Goal: Entertainment & Leisure: Consume media (video, audio)

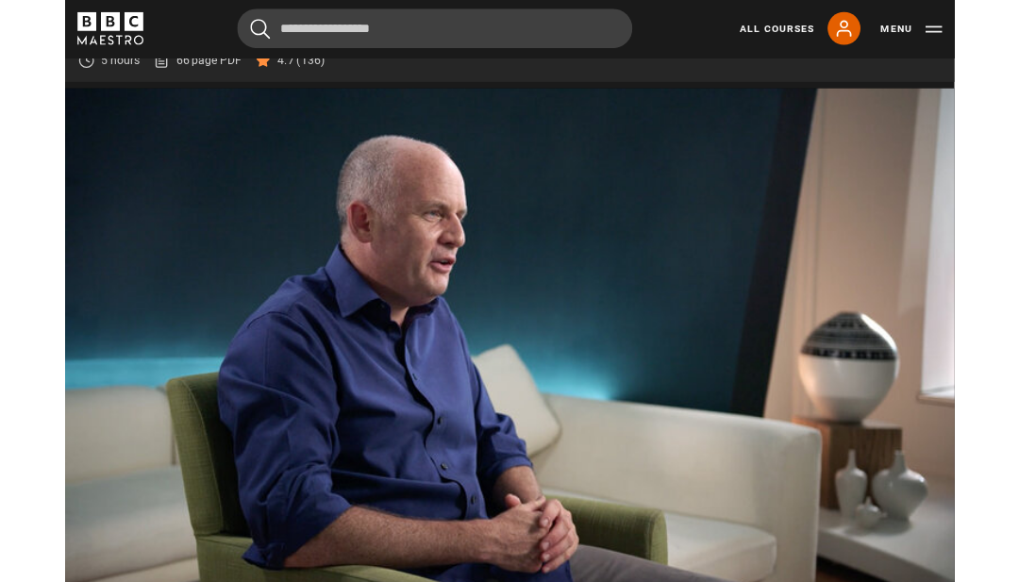
scroll to position [799, 0]
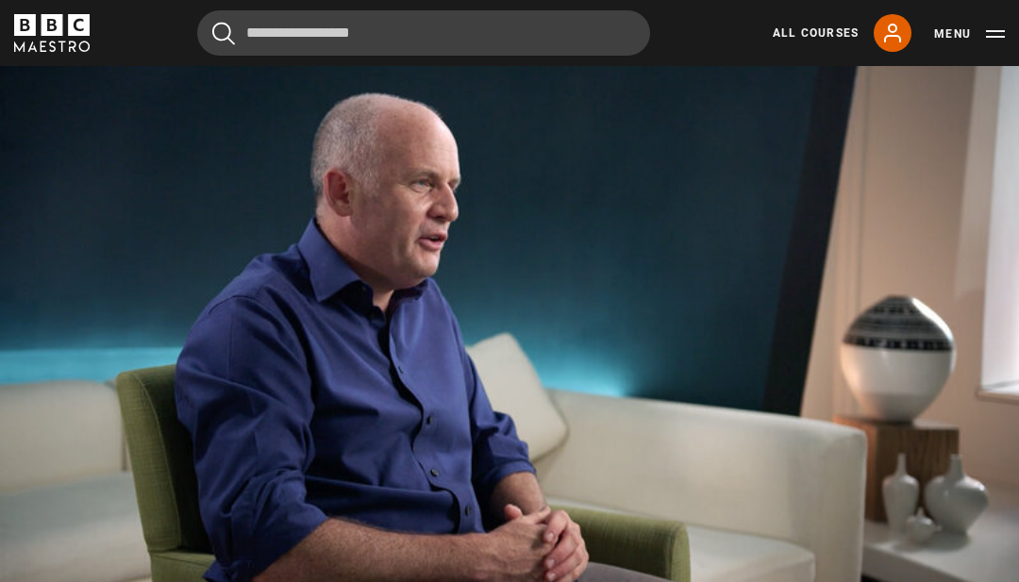
click at [244, 433] on video-js "Video Player is loading. Play Lesson The art of making decisions and the joy of…" at bounding box center [509, 327] width 1019 height 574
click at [310, 407] on video-js "Video Player is loading. Play Lesson The art of making decisions and the joy of…" at bounding box center [509, 327] width 1019 height 574
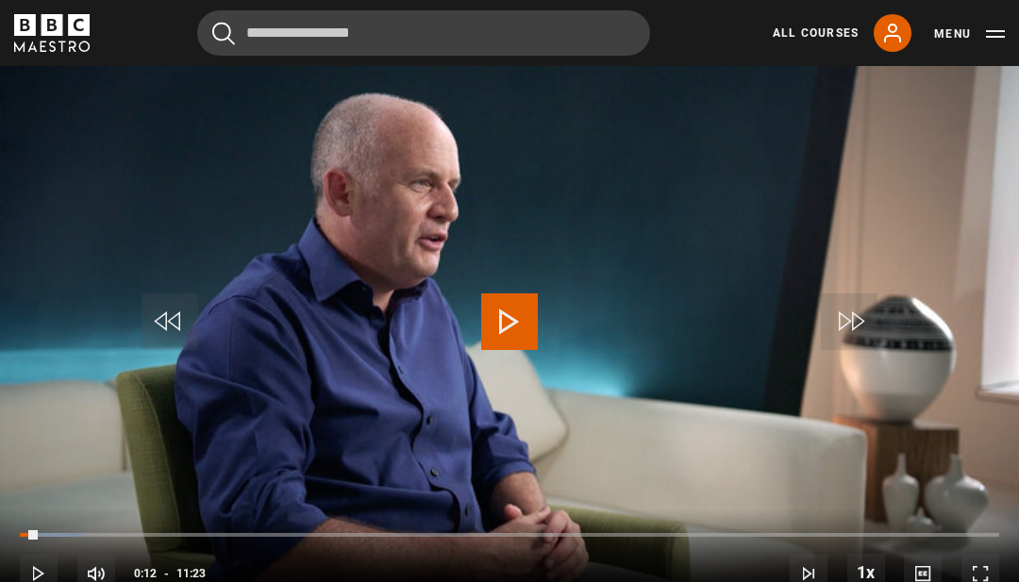
click at [319, 409] on video-js "Video Player is loading. Play Lesson The art of making decisions and the joy of…" at bounding box center [509, 327] width 1019 height 574
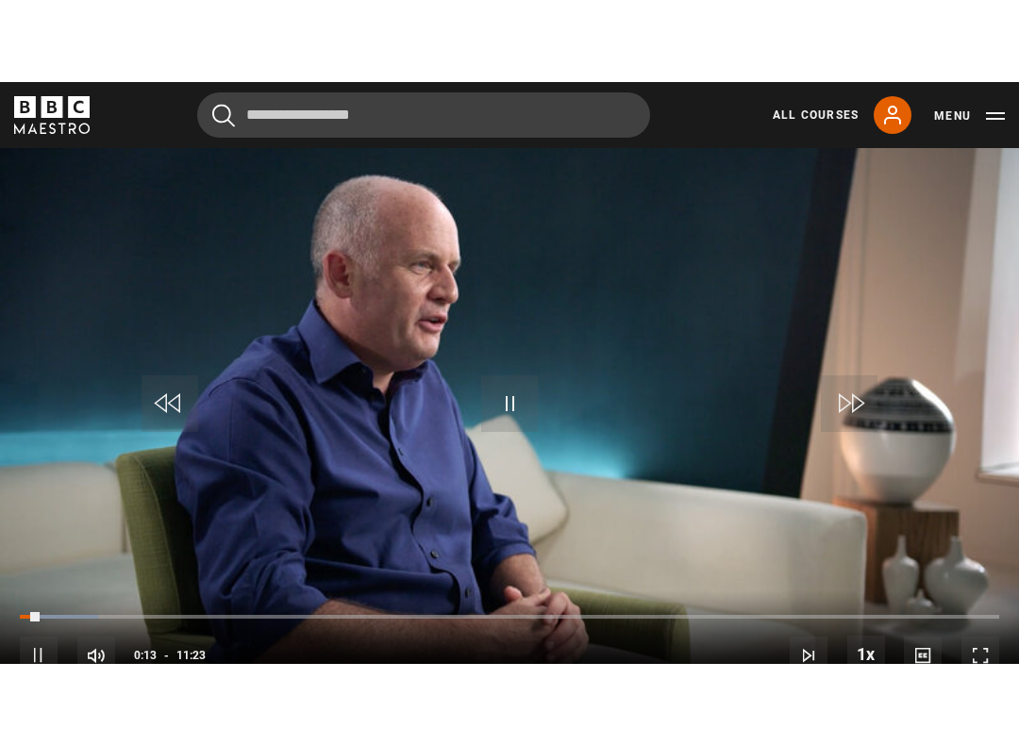
scroll to position [19, 0]
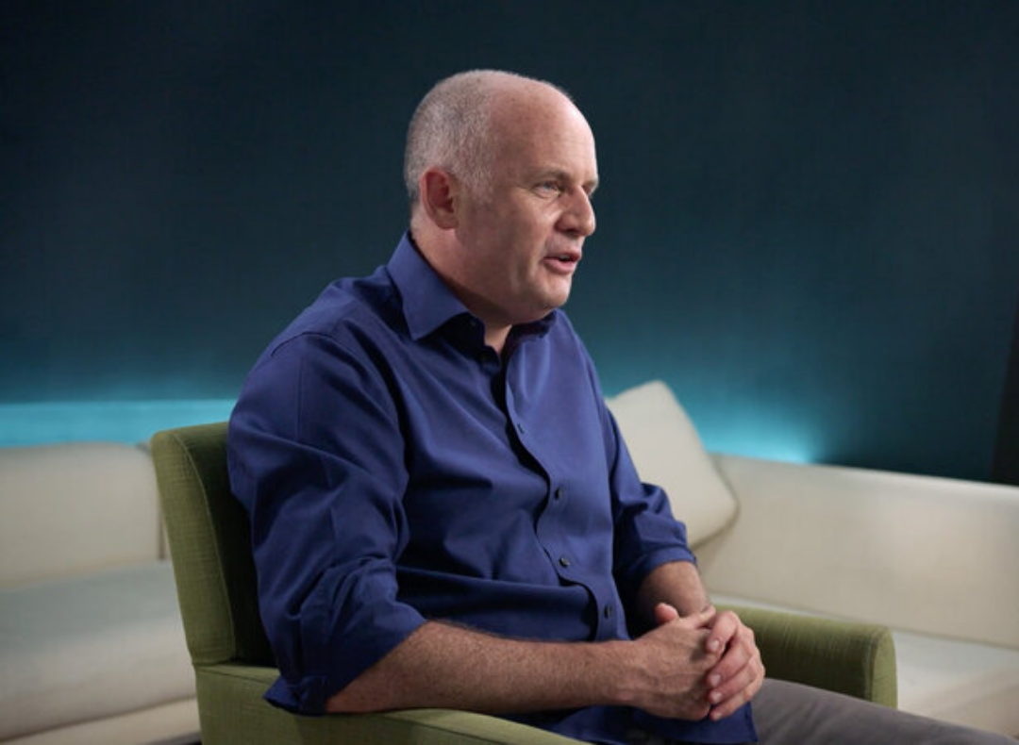
click at [360, 512] on video-js "Video Player is loading. Play Lesson The art of making decisions and the joy of…" at bounding box center [509, 372] width 1019 height 745
click at [836, 535] on video-js "Video Player is loading. Play Lesson The art of making decisions and the joy of…" at bounding box center [509, 372] width 1019 height 745
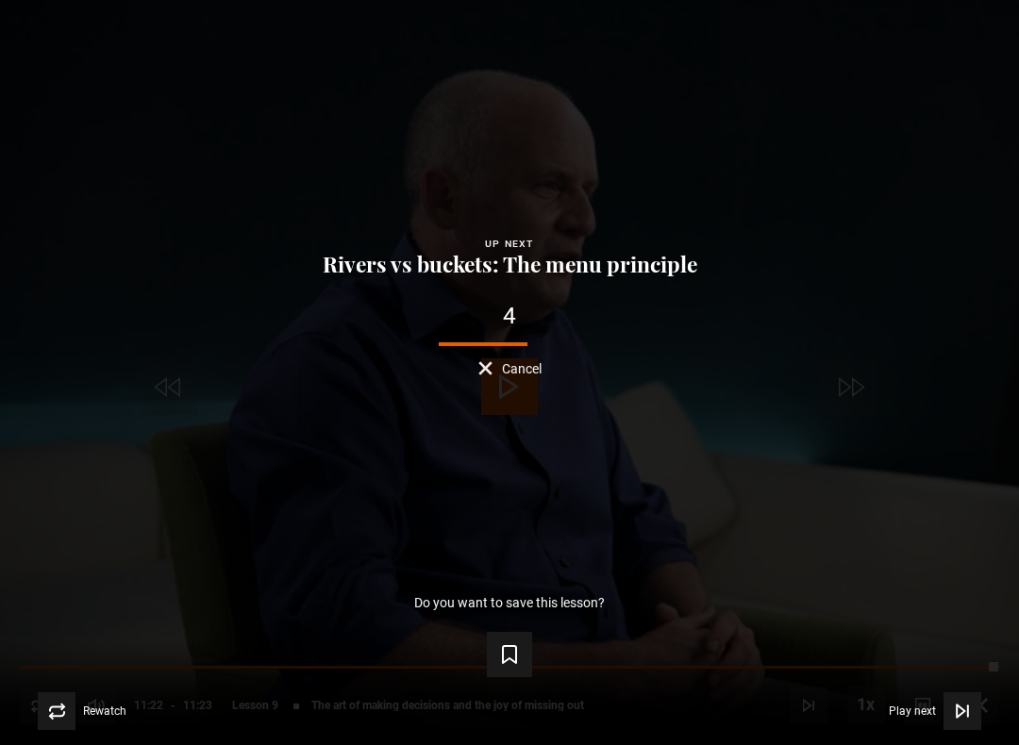
click at [912, 666] on span "Play next" at bounding box center [912, 711] width 47 height 11
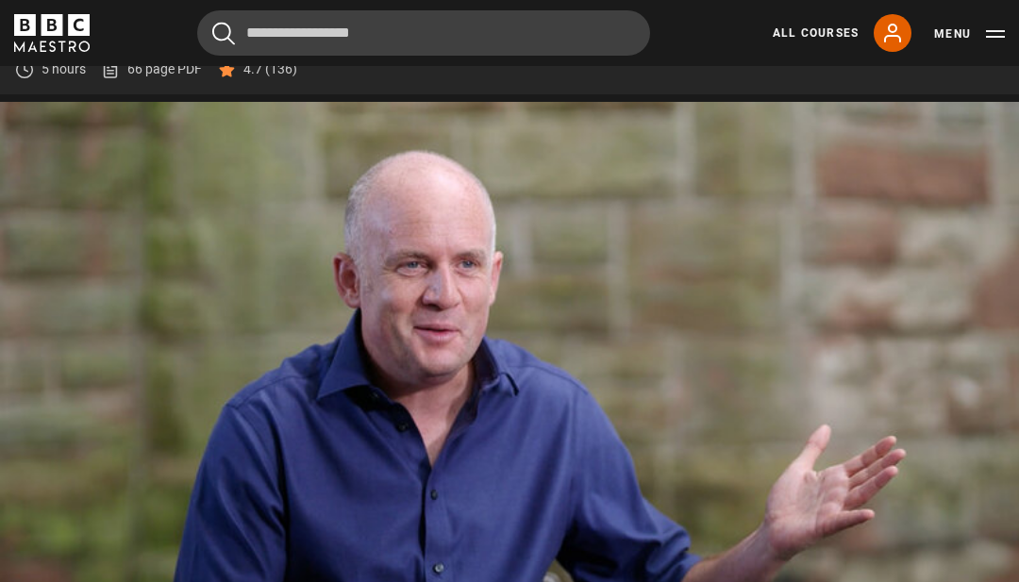
click at [563, 428] on video-js "Video Player is loading. Play Lesson Rivers vs buckets: The menu principle 10s …" at bounding box center [509, 389] width 1019 height 574
